Goal: Task Accomplishment & Management: Manage account settings

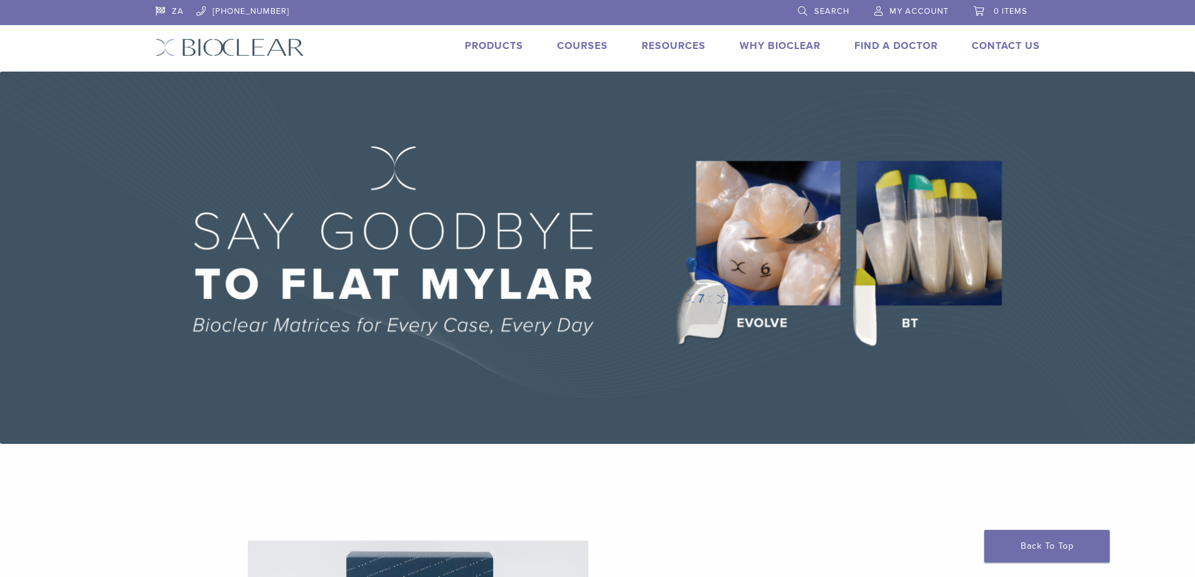
click at [892, 9] on span "My Account" at bounding box center [919, 11] width 59 height 10
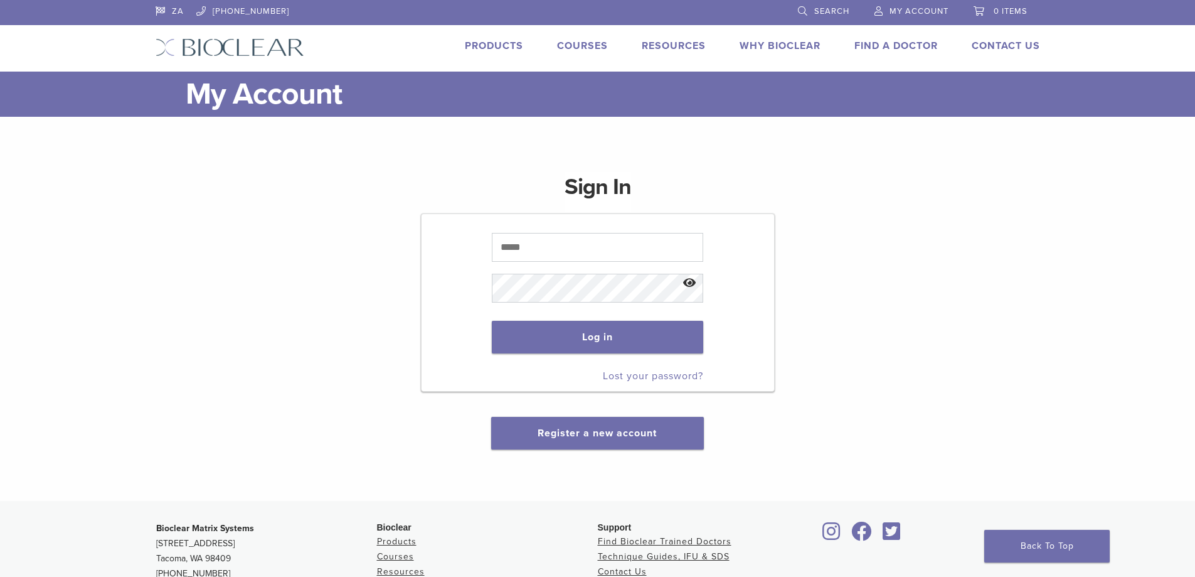
drag, startPoint x: 506, startPoint y: 215, endPoint x: 525, endPoint y: 233, distance: 26.2
click at [513, 220] on form "Log in Lost your password?" at bounding box center [598, 302] width 354 height 178
drag, startPoint x: 525, startPoint y: 233, endPoint x: 528, endPoint y: 250, distance: 16.6
click at [526, 236] on input "text" at bounding box center [597, 247] width 211 height 29
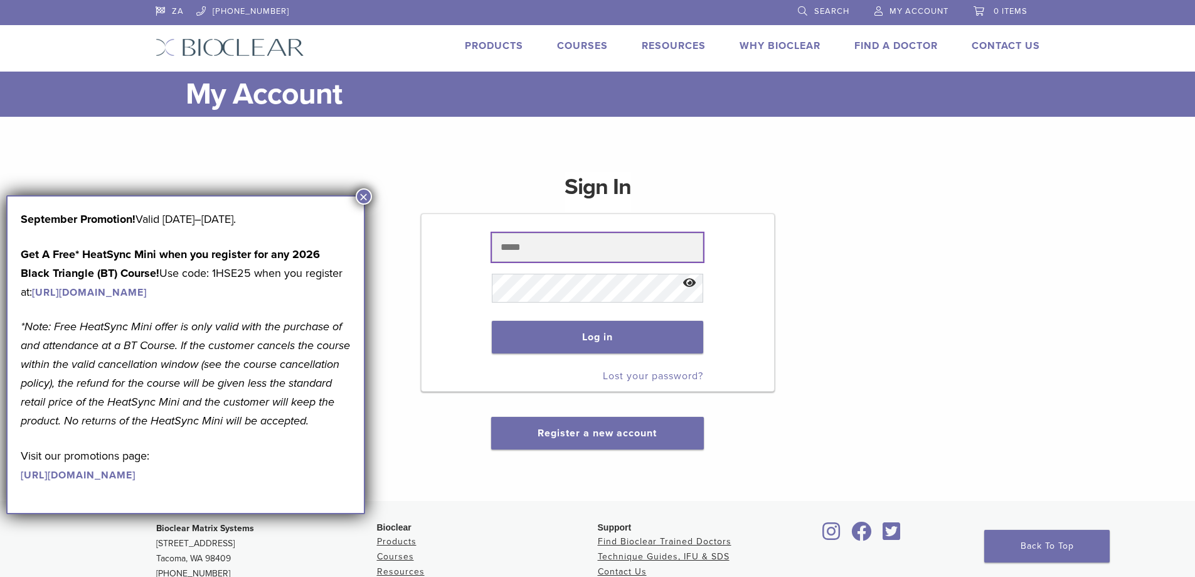
click at [523, 247] on input "text" at bounding box center [597, 247] width 211 height 29
type input "**********"
